Goal: Task Accomplishment & Management: Complete application form

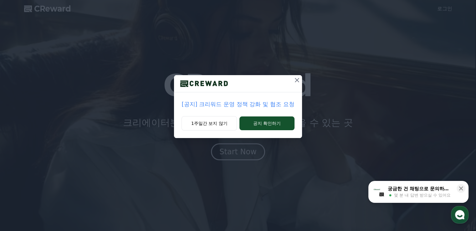
click at [294, 79] on icon at bounding box center [297, 80] width 8 height 8
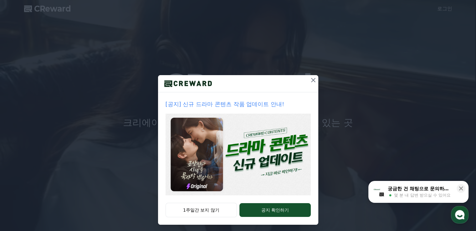
click at [264, 155] on img at bounding box center [237, 154] width 145 height 82
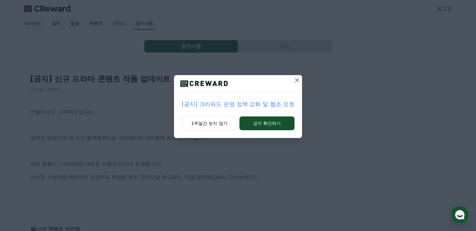
click at [295, 78] on icon at bounding box center [297, 80] width 8 height 8
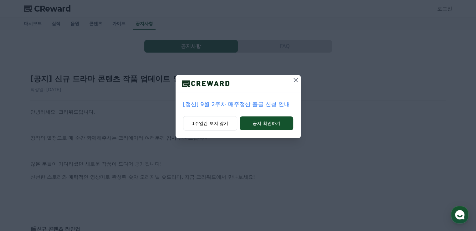
click at [296, 79] on icon at bounding box center [296, 80] width 8 height 8
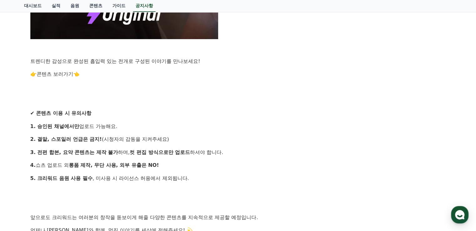
scroll to position [531, 0]
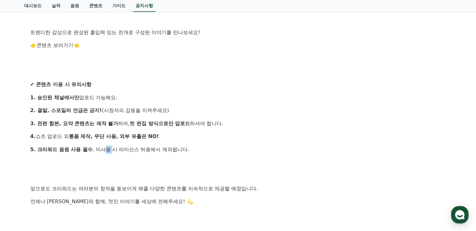
drag, startPoint x: 104, startPoint y: 141, endPoint x: 122, endPoint y: 141, distance: 17.5
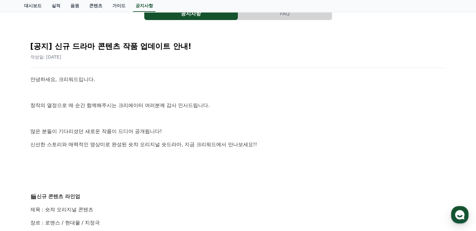
scroll to position [0, 0]
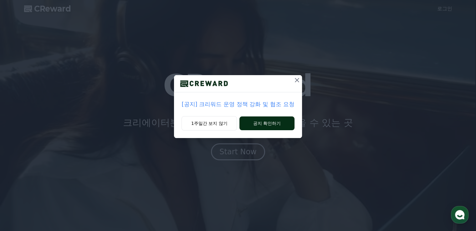
click at [252, 122] on button "공지 확인하기" at bounding box center [266, 123] width 55 height 14
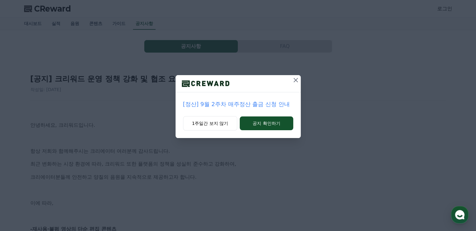
click at [252, 122] on button "공지 확인하기" at bounding box center [265, 123] width 53 height 14
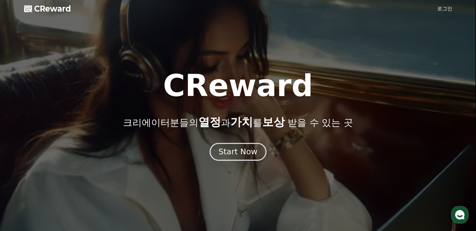
click at [250, 156] on div "Start Now" at bounding box center [237, 151] width 39 height 11
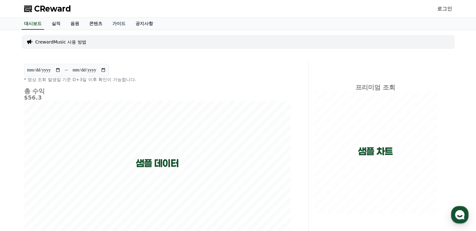
click at [440, 9] on link "로그인" at bounding box center [444, 9] width 15 height 8
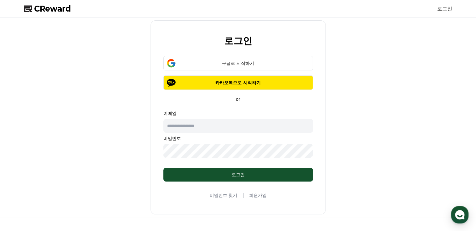
click at [257, 194] on link "회원가입" at bounding box center [258, 195] width 18 height 6
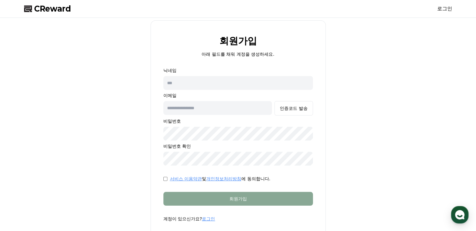
click at [194, 79] on input "text" at bounding box center [237, 83] width 149 height 14
type input "*"
type input "*********"
click at [225, 113] on input "text" at bounding box center [217, 108] width 109 height 14
click at [182, 82] on input "*********" at bounding box center [237, 83] width 149 height 14
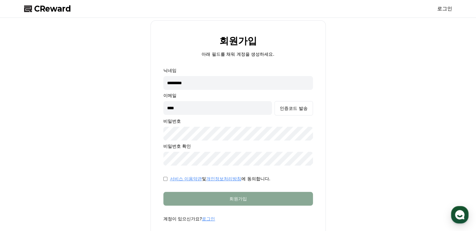
click at [182, 82] on input "*********" at bounding box center [237, 83] width 149 height 14
click at [176, 108] on input "****" at bounding box center [217, 108] width 109 height 14
paste input "*****"
type input "**********"
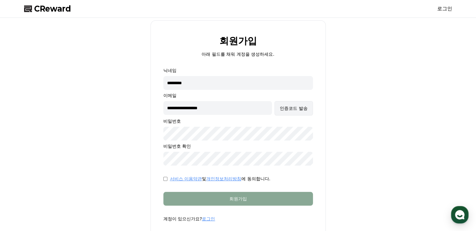
click at [288, 104] on button "인증코드 발송" at bounding box center [293, 108] width 38 height 14
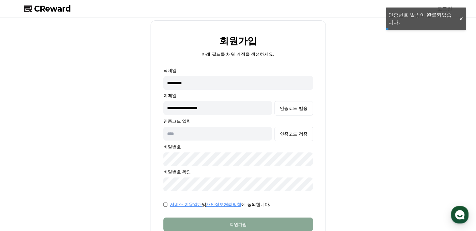
click at [234, 132] on input "text" at bounding box center [217, 134] width 109 height 14
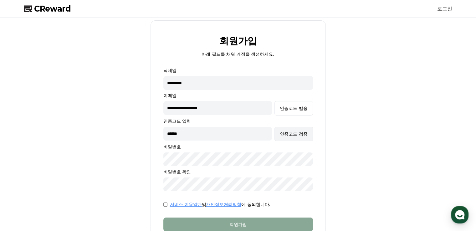
type input "******"
click at [289, 135] on div "인증코드 검증" at bounding box center [294, 134] width 28 height 6
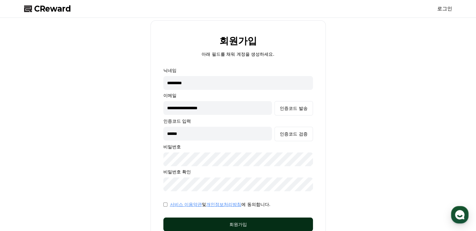
click at [211, 224] on div "회원가입" at bounding box center [238, 224] width 124 height 6
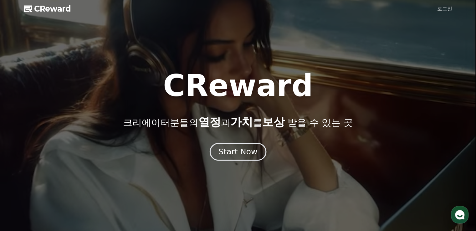
click at [251, 152] on div "Start Now" at bounding box center [237, 151] width 39 height 11
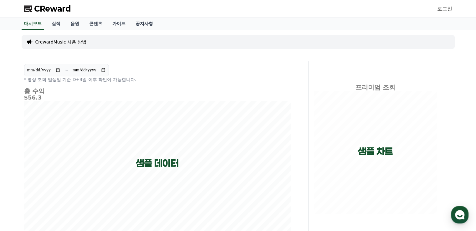
click at [446, 9] on link "로그인" at bounding box center [444, 9] width 15 height 8
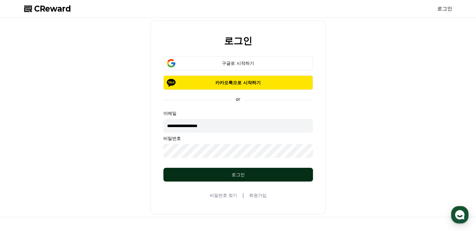
click at [176, 173] on div "로그인" at bounding box center [238, 174] width 124 height 6
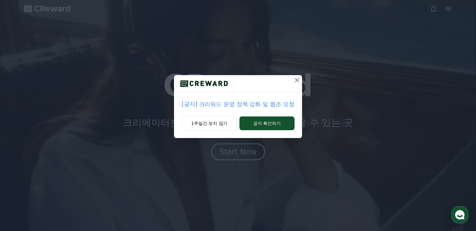
click at [298, 80] on icon at bounding box center [297, 80] width 8 height 8
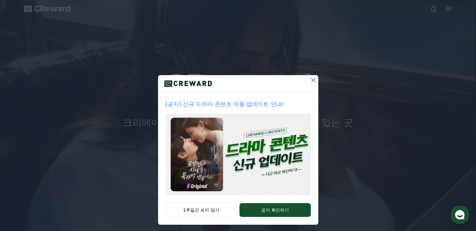
click at [310, 82] on icon at bounding box center [313, 80] width 8 height 8
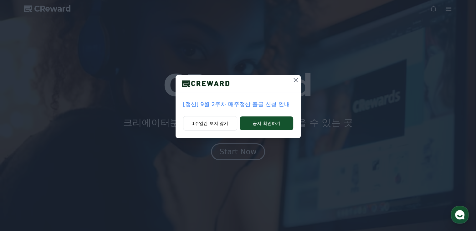
click at [297, 80] on icon at bounding box center [296, 80] width 8 height 8
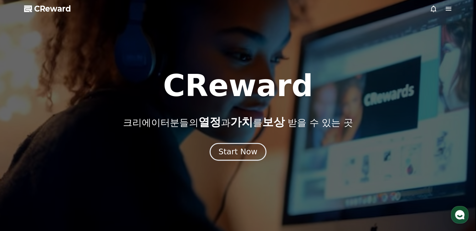
click at [250, 150] on div "Start Now" at bounding box center [237, 151] width 39 height 11
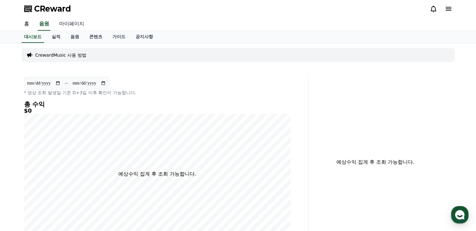
click at [70, 24] on link "마이페이지" at bounding box center [71, 24] width 35 height 13
select select "**********"
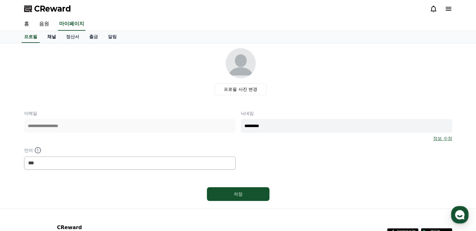
click at [54, 37] on link "채널" at bounding box center [51, 37] width 19 height 12
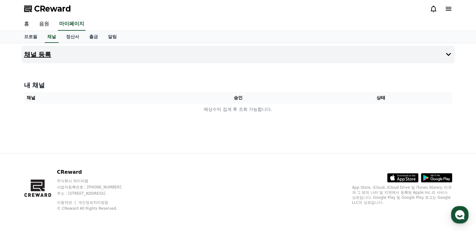
click at [264, 55] on button "채널 등록" at bounding box center [238, 55] width 433 height 18
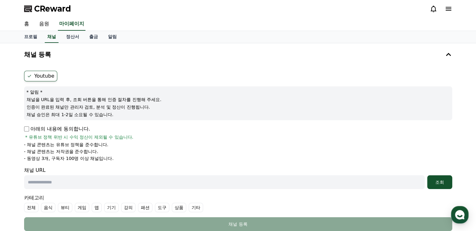
click at [44, 77] on label "Youtube" at bounding box center [40, 76] width 33 height 11
drag, startPoint x: 38, startPoint y: 98, endPoint x: 53, endPoint y: 98, distance: 14.7
click at [53, 98] on p "채널을 URL을 입력 후, 조회 버튼을 통해 인증 절차를 진행해 주세요." at bounding box center [238, 99] width 423 height 6
click at [66, 104] on p "인증이 완료된 채널만 관리자 검토, 분석 및 정산이 진행됩니다." at bounding box center [238, 107] width 423 height 6
drag, startPoint x: 44, startPoint y: 98, endPoint x: 55, endPoint y: 108, distance: 15.3
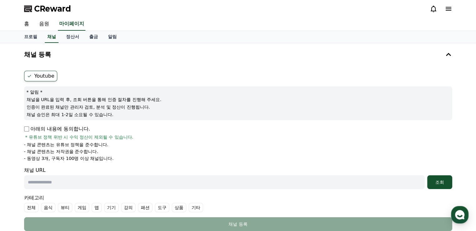
click at [55, 108] on div "* 알림 * 채널을 URL을 입력 후, 조회 버튼을 통해 인증 절차를 진행해 주세요. 인증이 완료된 채널만 관리자 검토, 분석 및 정산이 진행…" at bounding box center [238, 103] width 428 height 34
click at [59, 116] on p "채널 승인은 최대 1-2일 소요될 수 있습니다." at bounding box center [238, 114] width 423 height 6
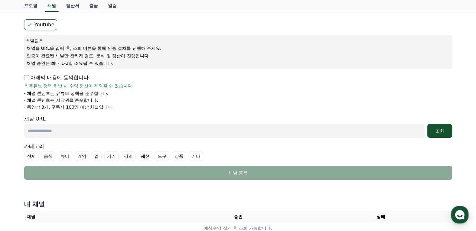
scroll to position [63, 0]
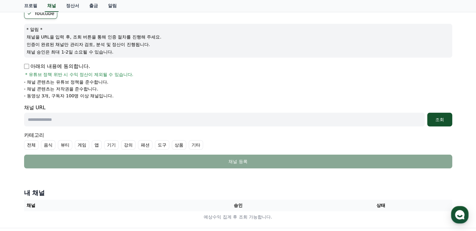
click at [69, 125] on input "text" at bounding box center [224, 120] width 400 height 14
paste input "**********"
type input "**********"
click at [430, 122] on button "조회" at bounding box center [439, 120] width 25 height 14
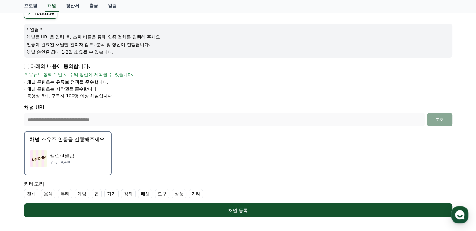
click at [93, 153] on div "셀럽of셀럽 구독 54,400" at bounding box center [68, 158] width 76 height 25
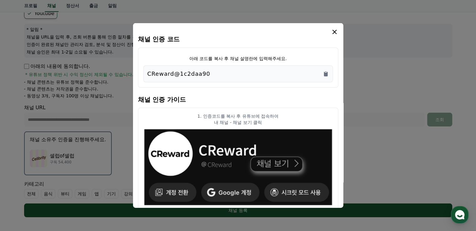
scroll to position [0, 0]
click at [206, 75] on div "CReward@1c2daa90" at bounding box center [237, 73] width 181 height 9
click at [326, 72] on icon "Copy to clipboard" at bounding box center [326, 74] width 4 height 5
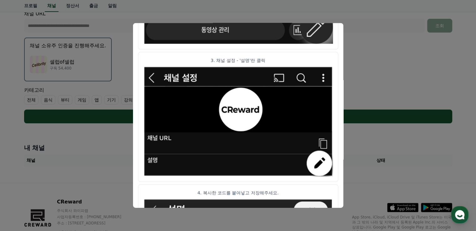
scroll to position [354, 0]
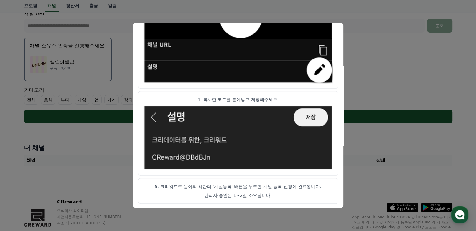
click at [346, 75] on button "close modal" at bounding box center [238, 115] width 476 height 231
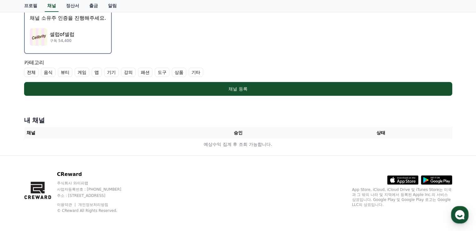
scroll to position [185, 0]
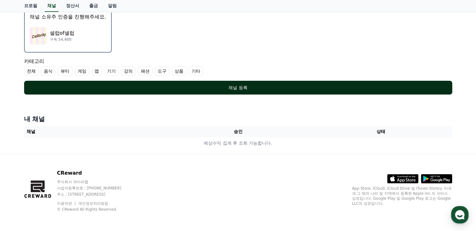
click at [234, 91] on button "채널 등록" at bounding box center [238, 88] width 428 height 14
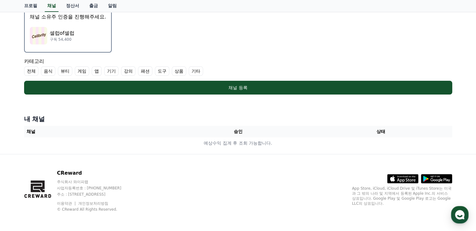
click at [194, 70] on label "기타" at bounding box center [196, 70] width 14 height 9
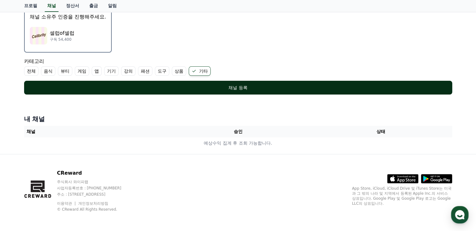
click at [209, 88] on div "채널 등록" at bounding box center [238, 87] width 403 height 6
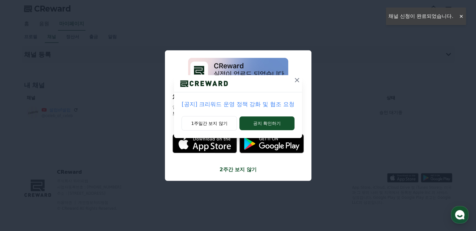
click at [296, 78] on icon at bounding box center [297, 80] width 8 height 8
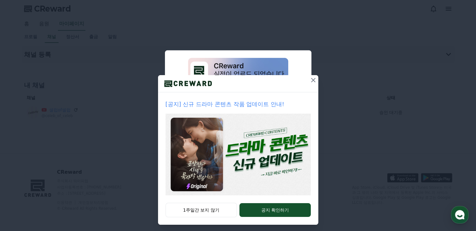
click at [311, 80] on icon at bounding box center [313, 80] width 8 height 8
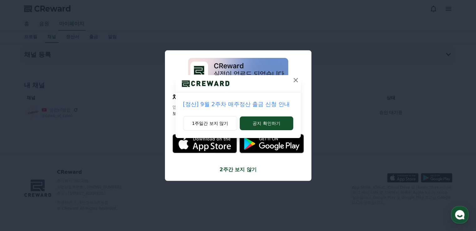
click at [295, 80] on icon at bounding box center [295, 80] width 4 height 4
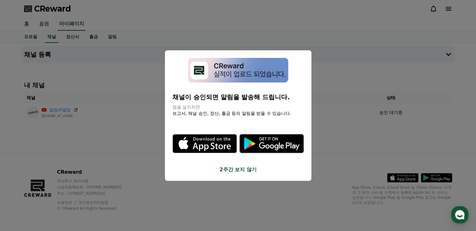
click at [247, 170] on button "2주간 보지 않기" at bounding box center [237, 169] width 131 height 8
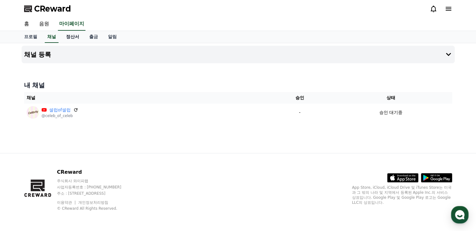
click at [77, 38] on link "정산서" at bounding box center [72, 37] width 23 height 12
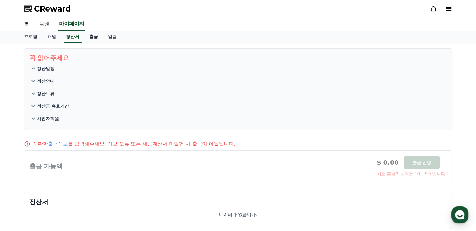
click at [90, 39] on link "출금" at bounding box center [93, 37] width 19 height 12
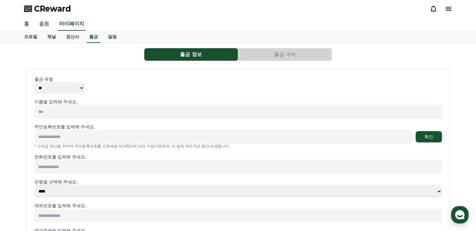
click at [45, 7] on span "CReward" at bounding box center [52, 9] width 37 height 10
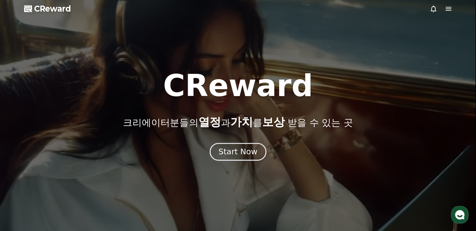
click at [220, 148] on div "Start Now" at bounding box center [237, 151] width 39 height 11
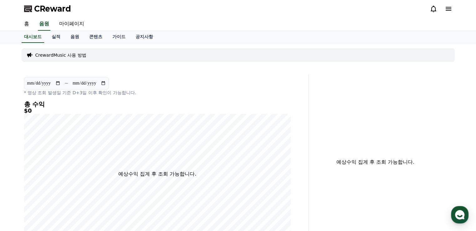
click at [53, 8] on span "CReward" at bounding box center [52, 9] width 37 height 10
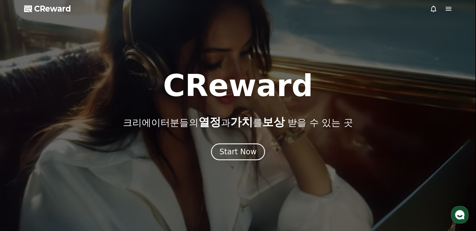
click at [446, 10] on icon at bounding box center [448, 9] width 8 height 8
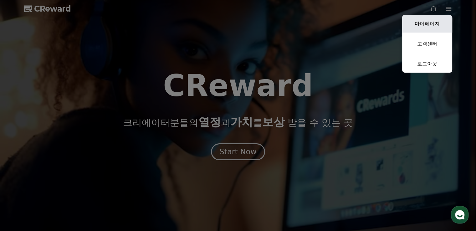
click at [439, 19] on link "마이페이지" at bounding box center [427, 24] width 50 height 18
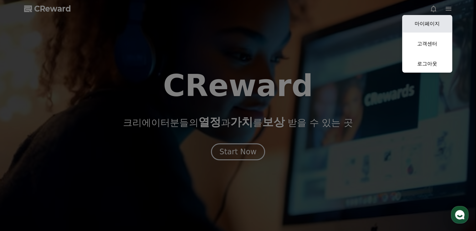
select select "**********"
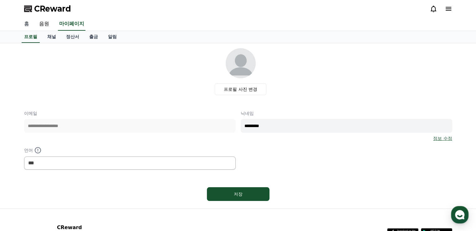
click at [26, 23] on link "홈" at bounding box center [26, 24] width 15 height 13
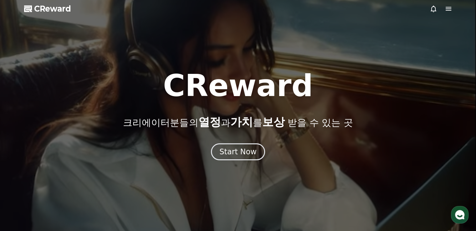
click at [449, 11] on icon at bounding box center [448, 9] width 8 height 8
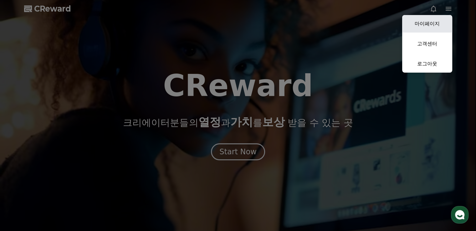
click at [425, 25] on link "마이페이지" at bounding box center [427, 24] width 50 height 18
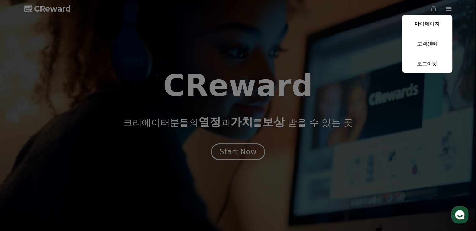
select select "**********"
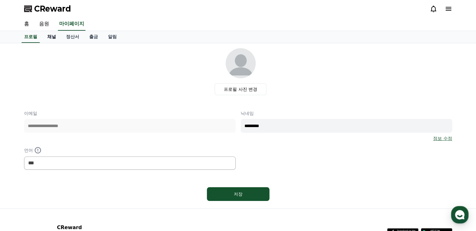
click at [52, 36] on link "채널" at bounding box center [51, 37] width 19 height 12
